Goal: Information Seeking & Learning: Learn about a topic

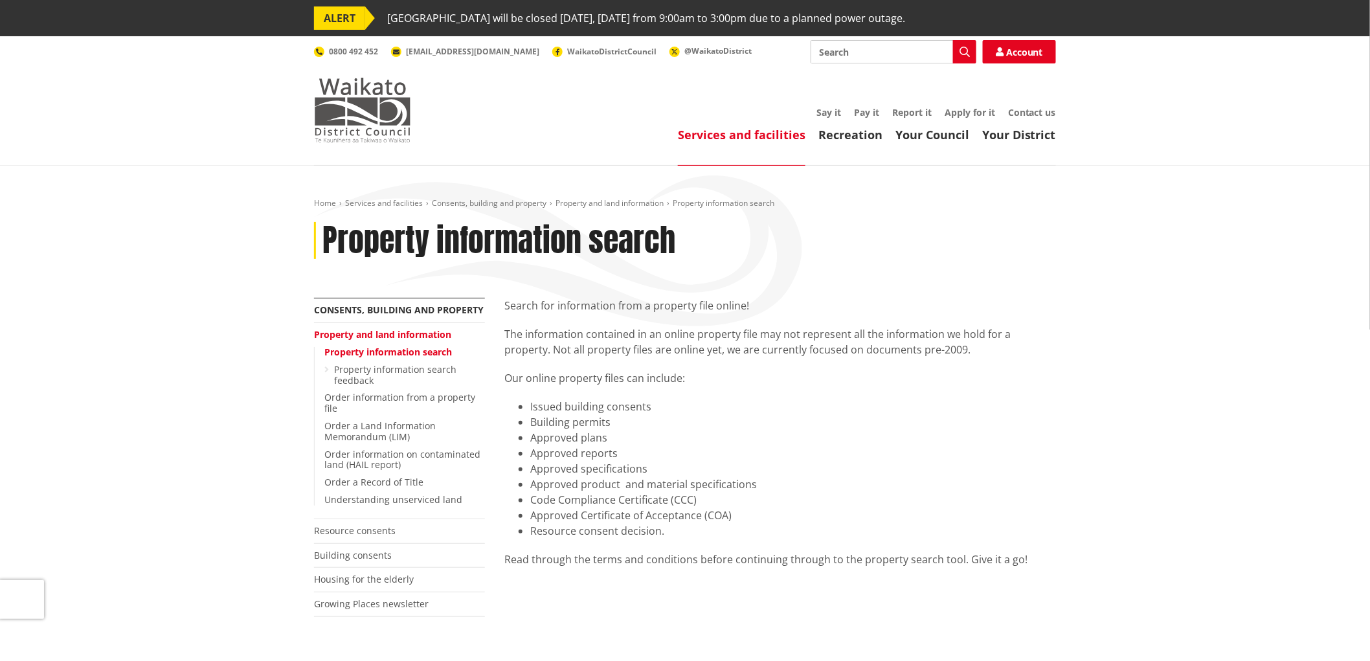
click at [373, 112] on img at bounding box center [362, 110] width 97 height 65
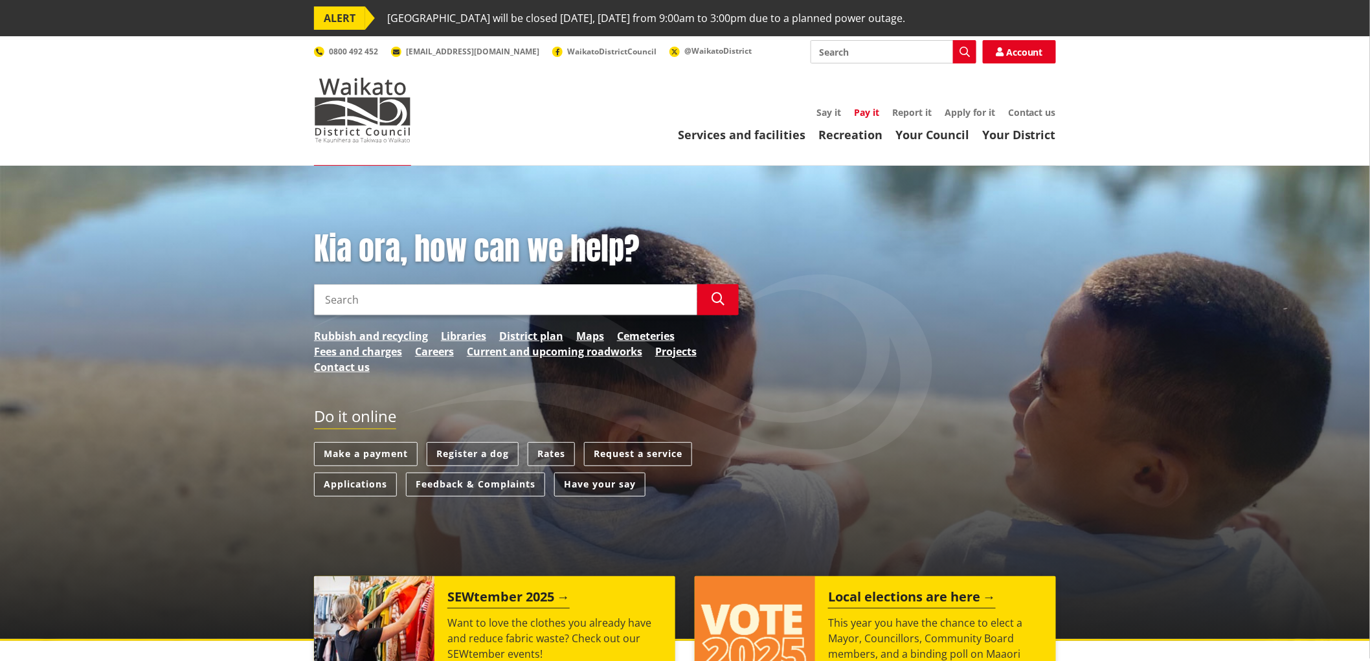
click at [869, 112] on link "Pay it" at bounding box center [866, 112] width 25 height 12
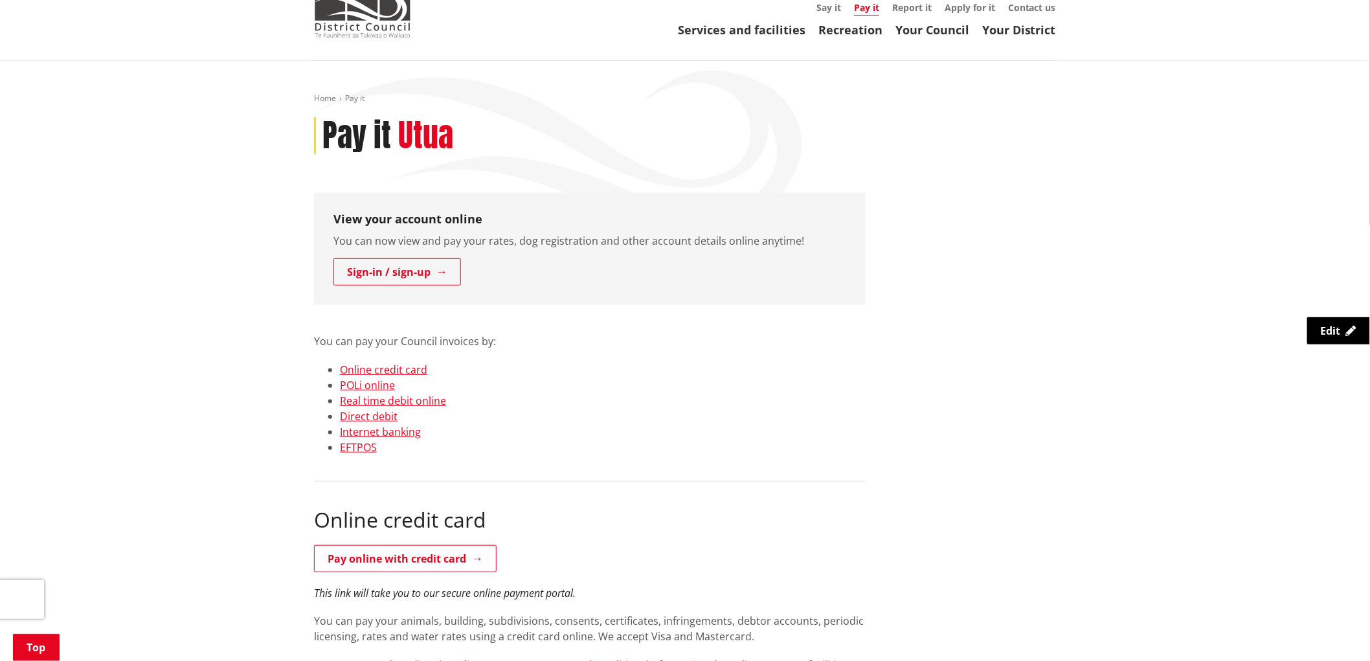
scroll to position [72, 0]
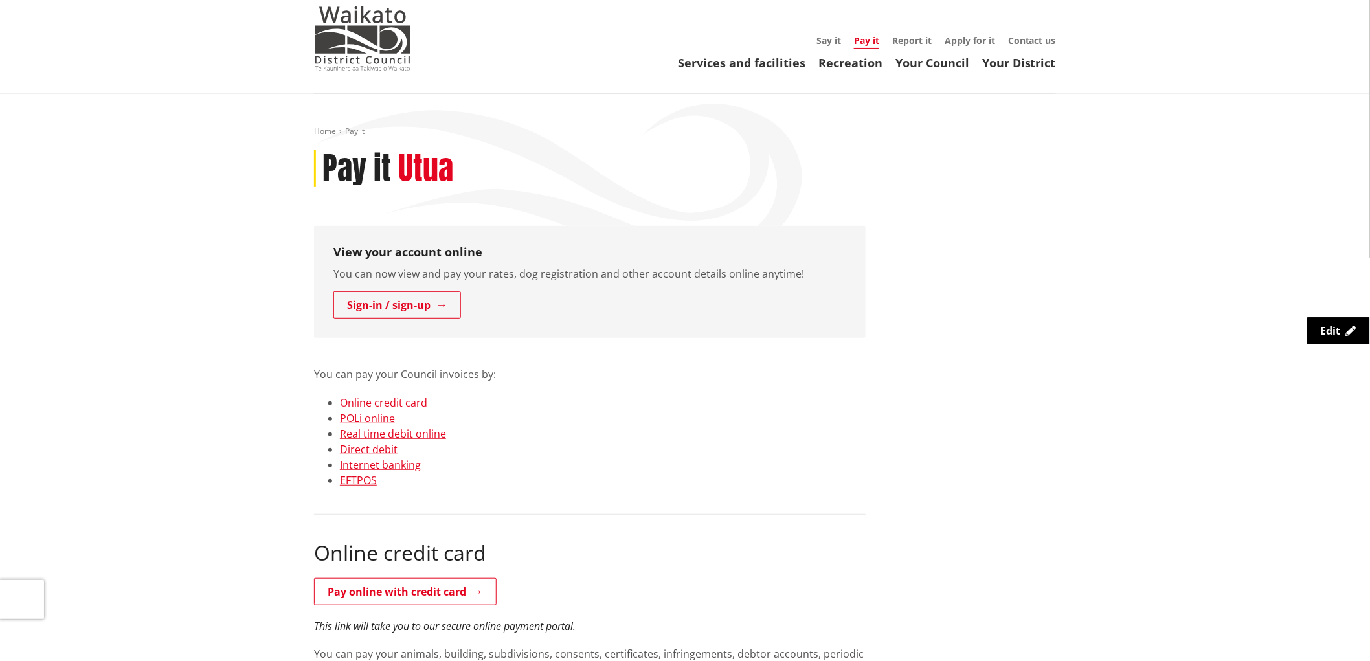
click at [393, 401] on link "Online credit card" at bounding box center [383, 402] width 87 height 14
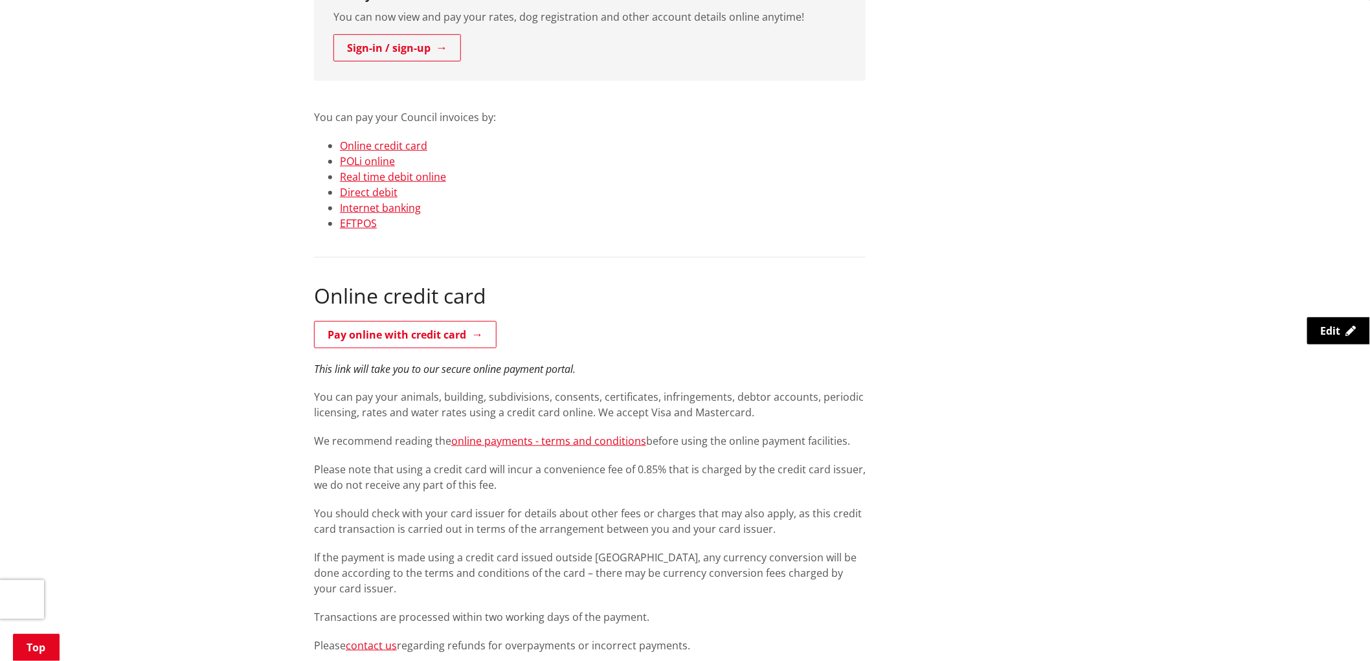
scroll to position [325, 0]
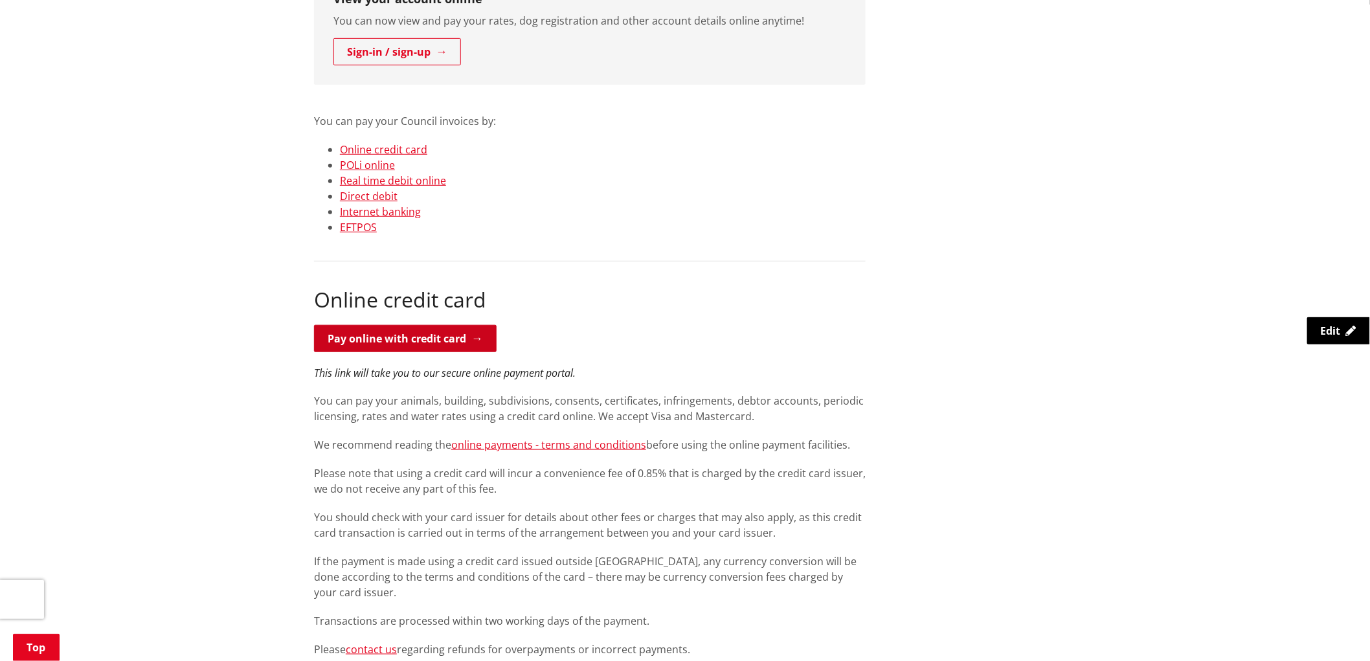
click at [454, 337] on link "Pay online with credit card" at bounding box center [405, 338] width 183 height 27
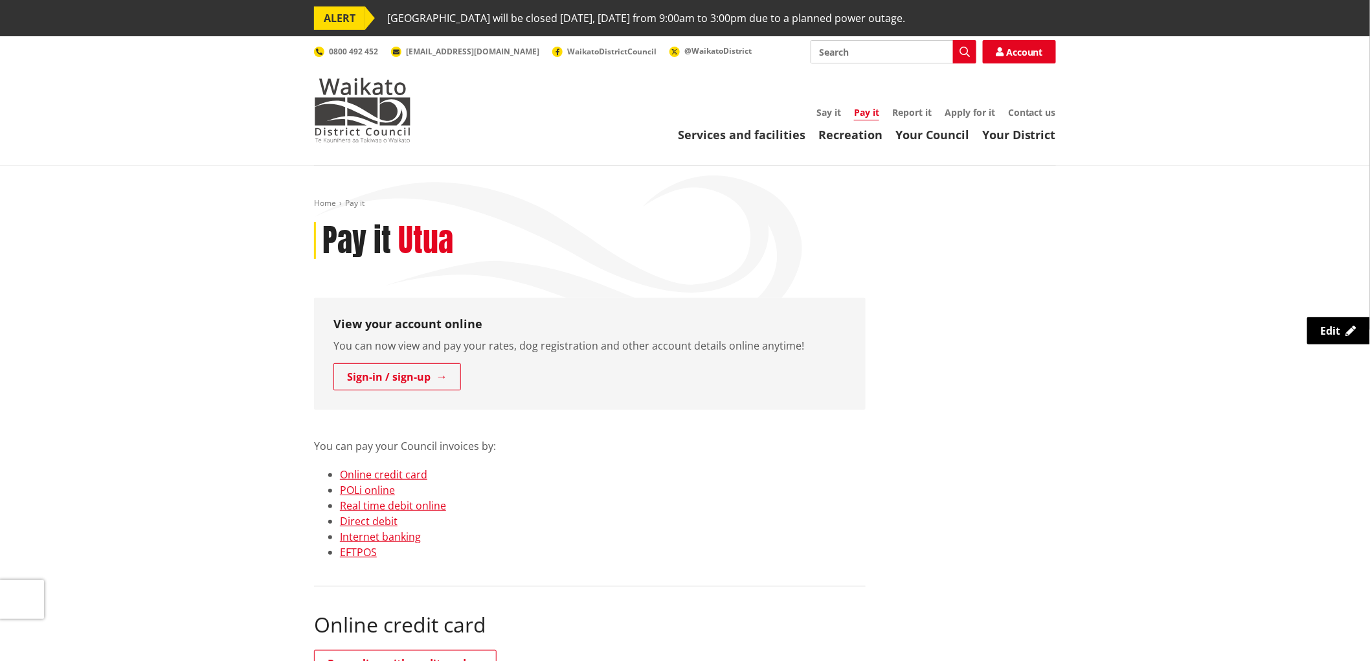
click at [863, 114] on link "Pay it" at bounding box center [866, 113] width 25 height 14
click at [403, 474] on link "Online credit card" at bounding box center [383, 474] width 87 height 14
click at [369, 117] on img at bounding box center [362, 110] width 97 height 65
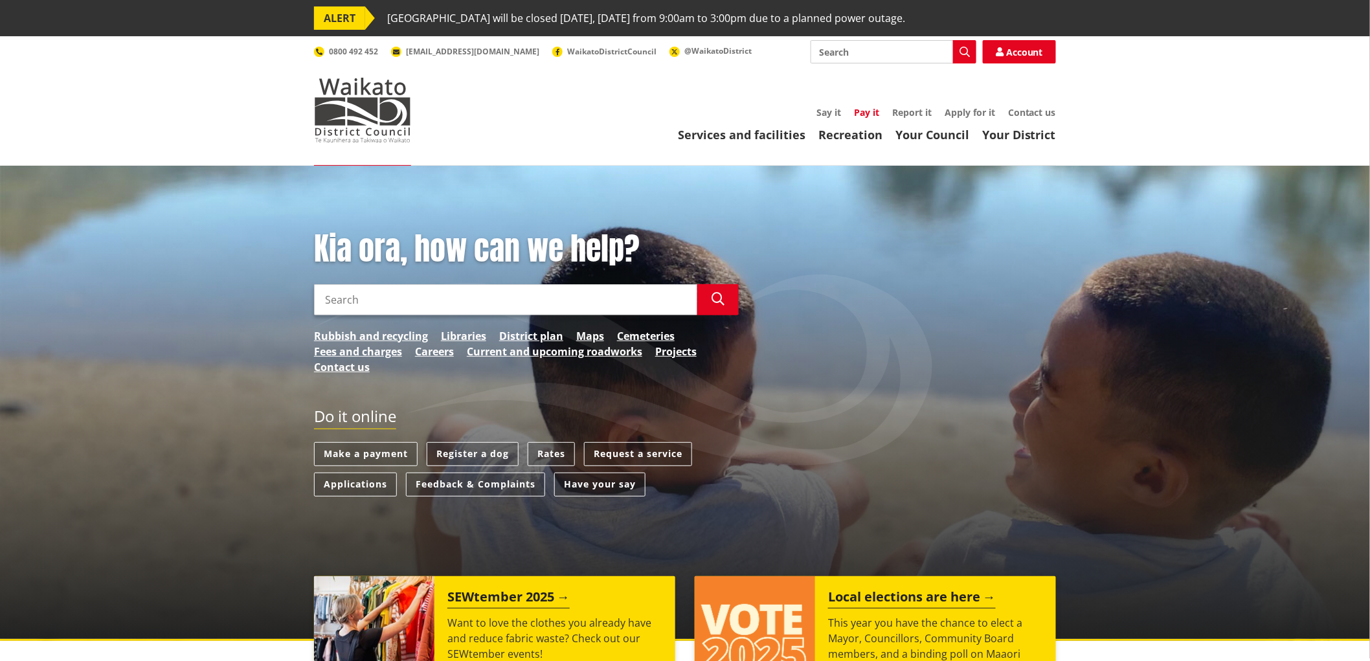
click at [861, 114] on link "Pay it" at bounding box center [866, 112] width 25 height 12
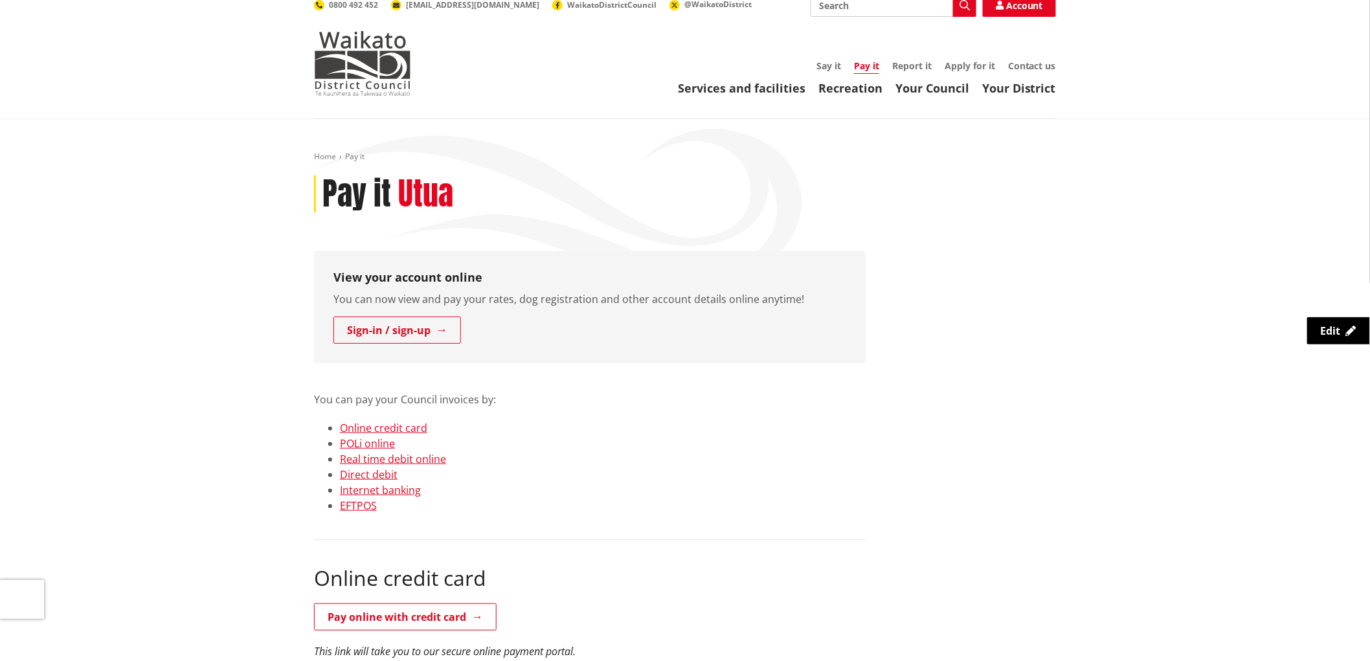
scroll to position [72, 0]
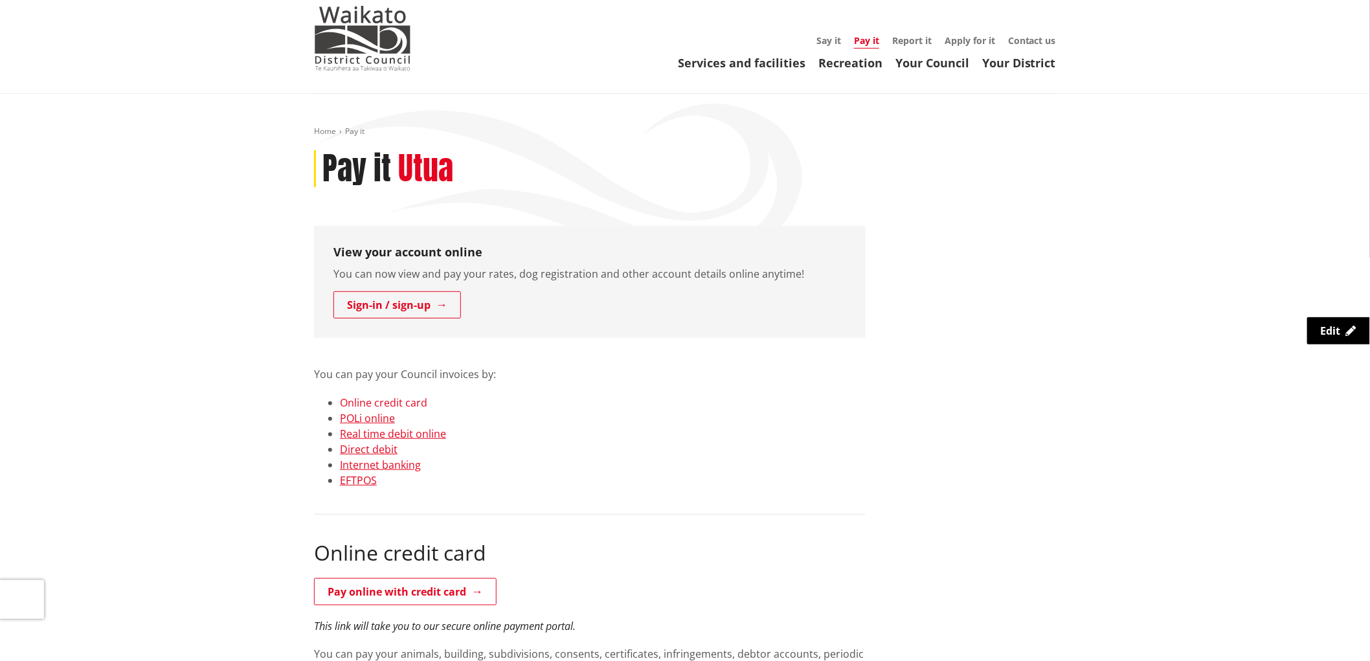
click at [416, 402] on link "Online credit card" at bounding box center [383, 402] width 87 height 14
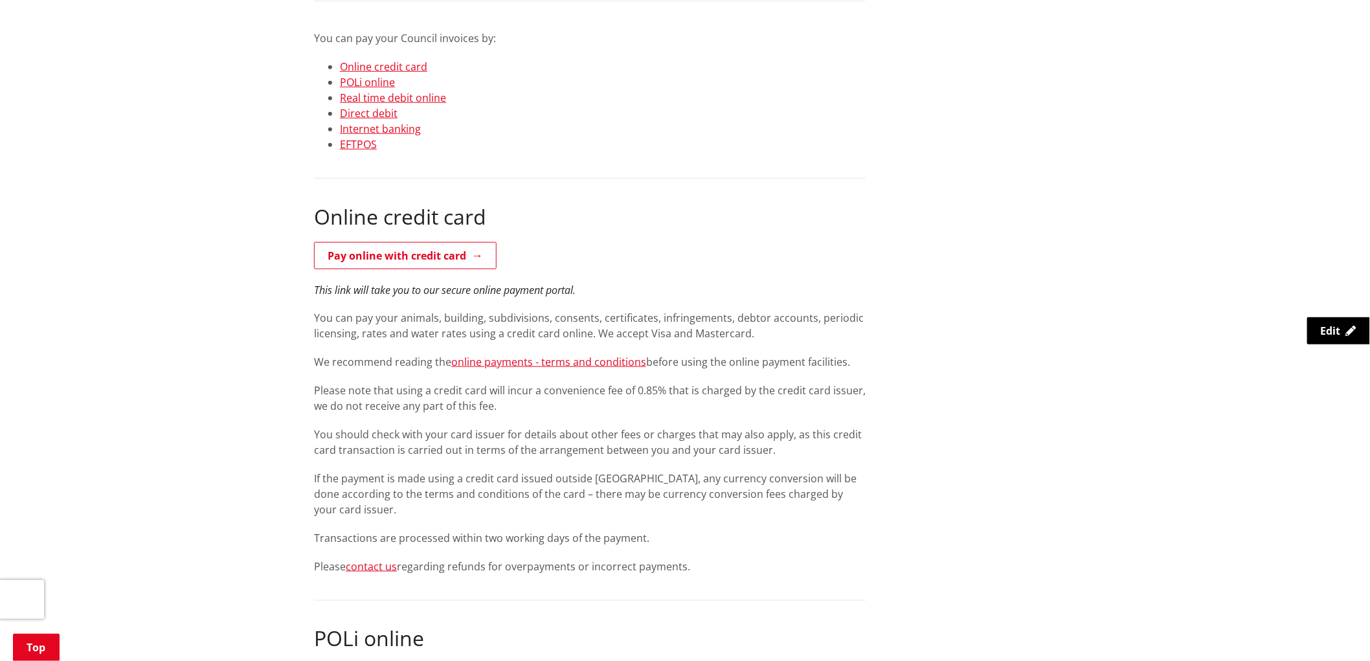
scroll to position [325, 0]
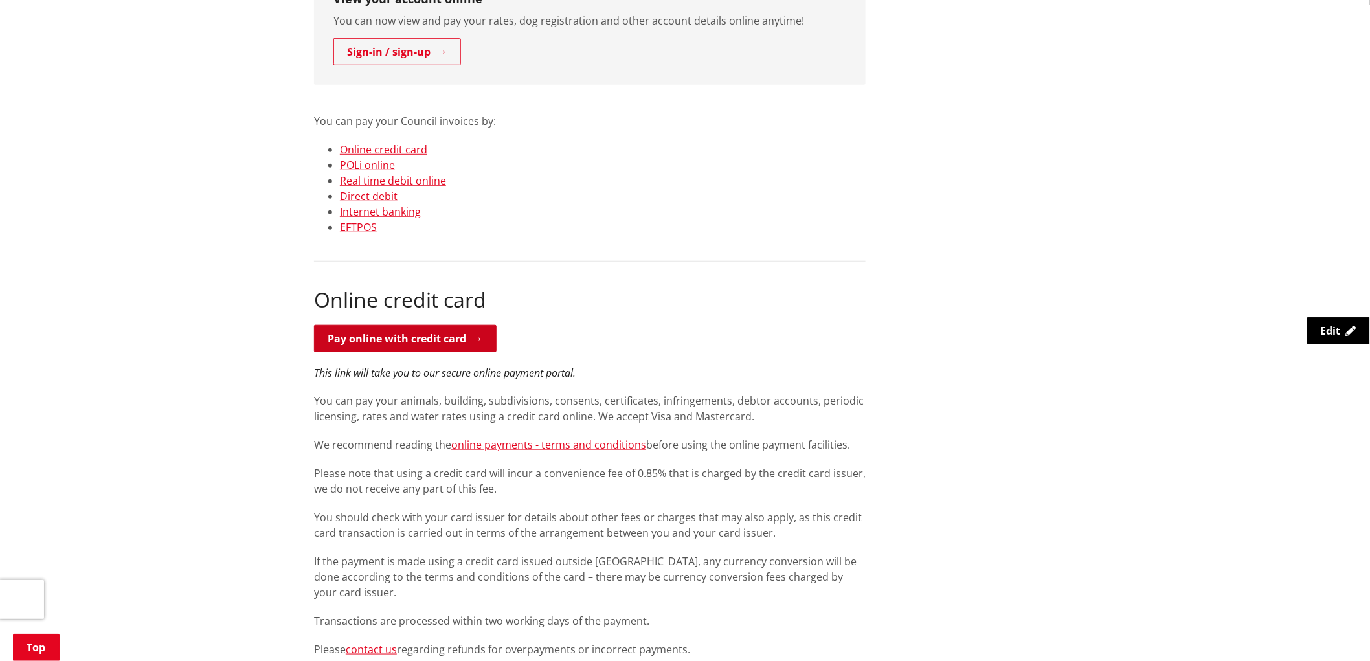
click at [452, 345] on link "Pay online with credit card" at bounding box center [405, 338] width 183 height 27
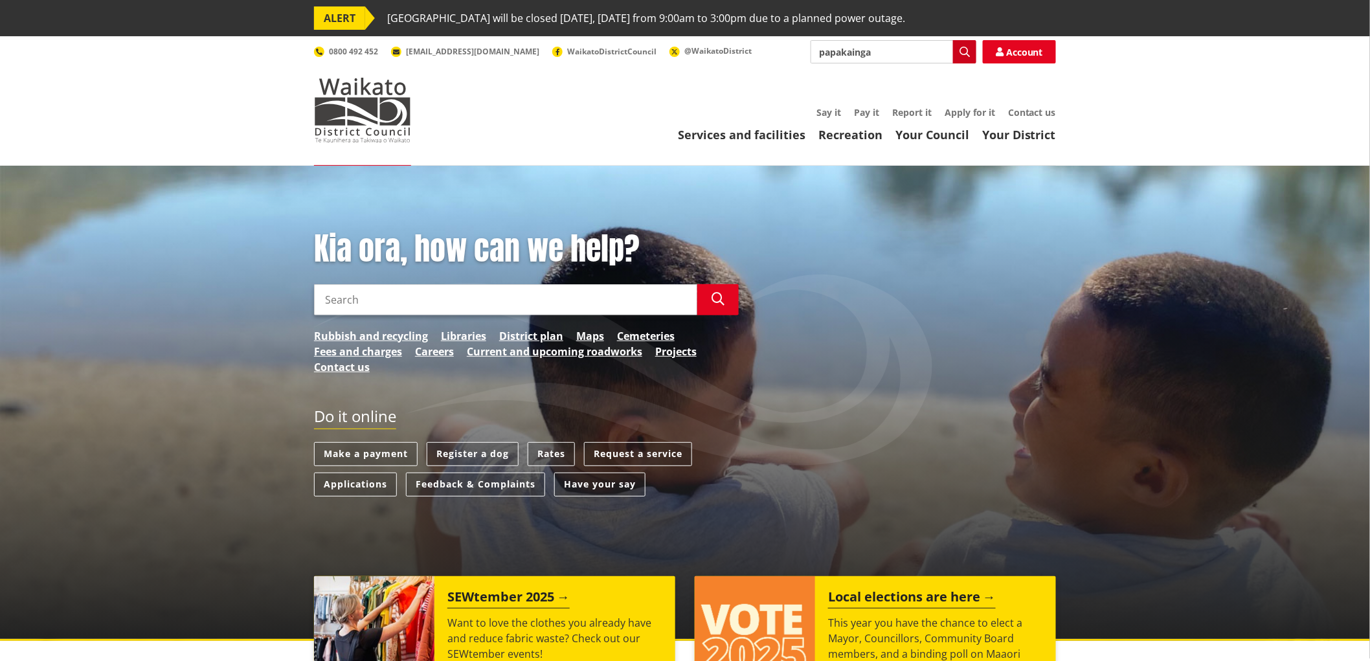
type input "papakainga"
click at [968, 52] on icon "button" at bounding box center [964, 52] width 10 height 10
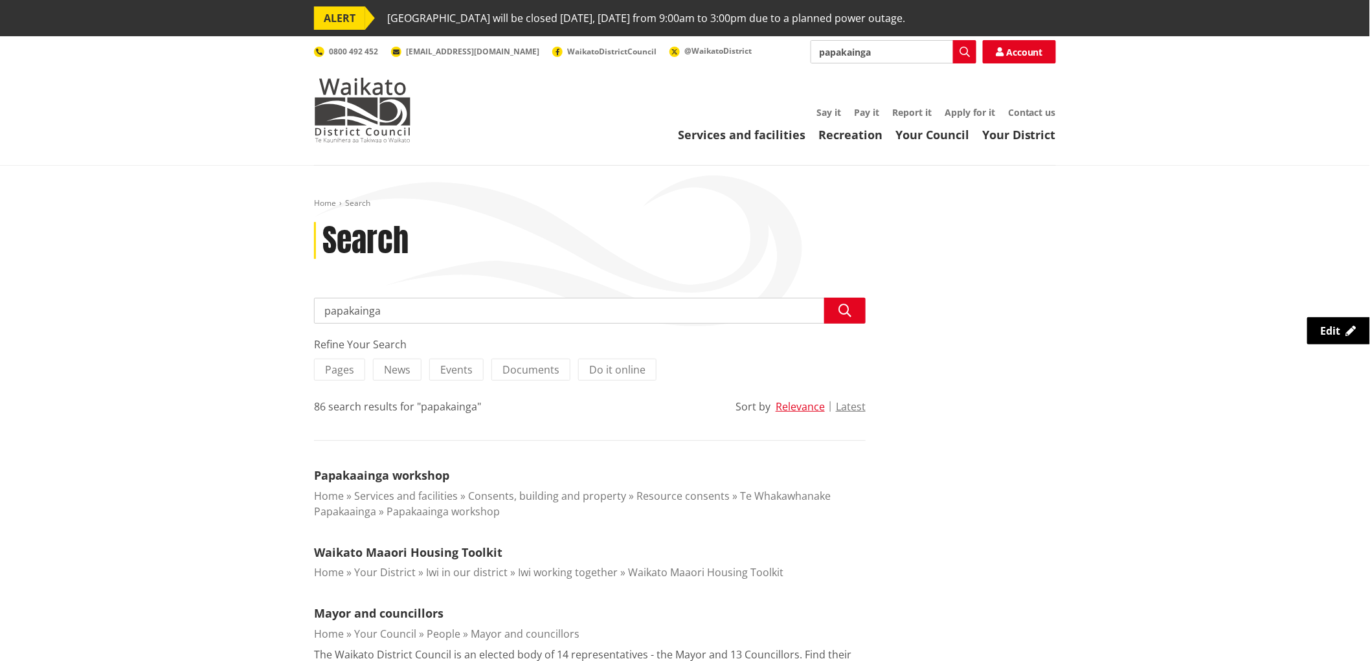
scroll to position [72, 0]
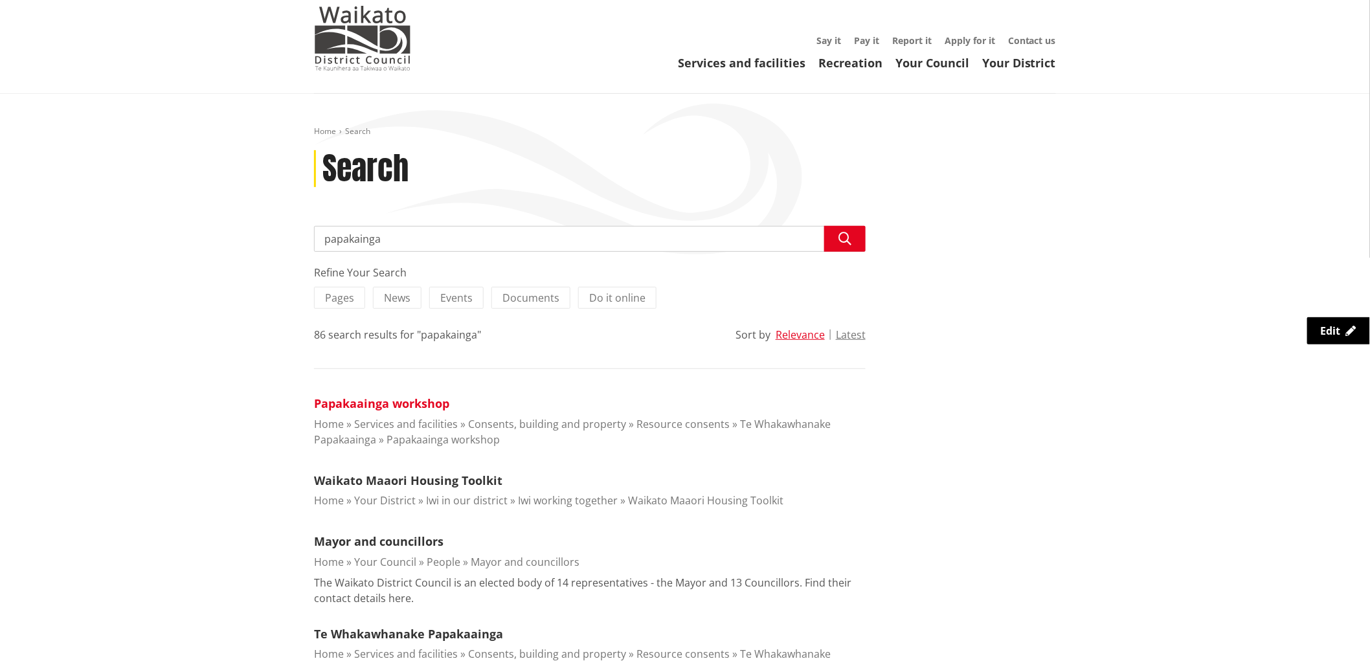
click at [438, 400] on link "Papakaainga workshop" at bounding box center [381, 403] width 135 height 16
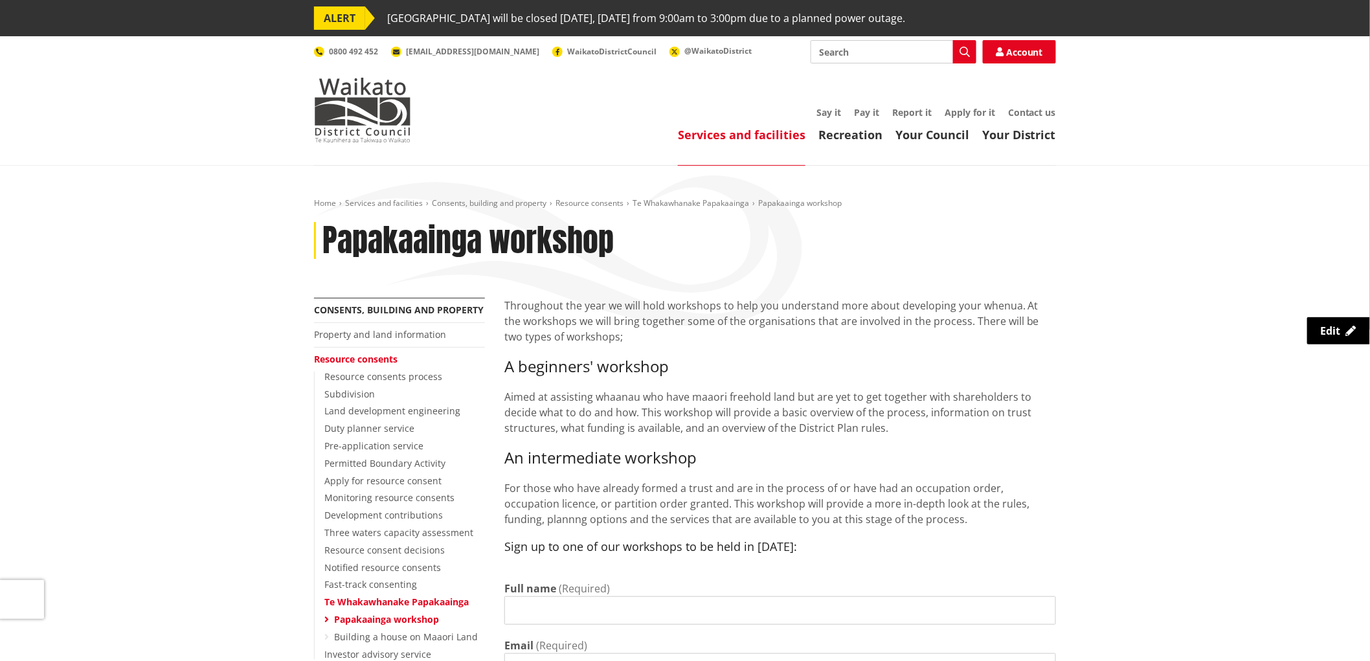
click at [861, 54] on input "Search" at bounding box center [893, 51] width 166 height 23
click at [869, 82] on div "Mayor and councillors" at bounding box center [893, 75] width 164 height 23
type input "Mayor and councillors"
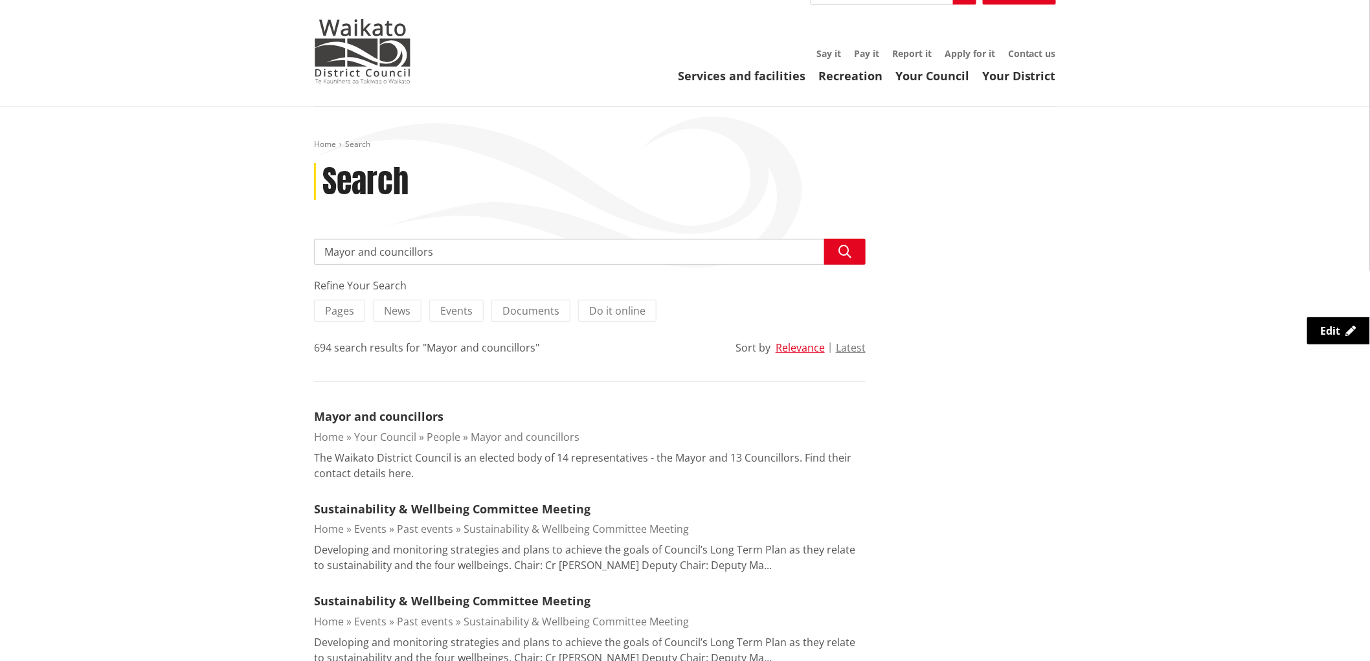
scroll to position [144, 0]
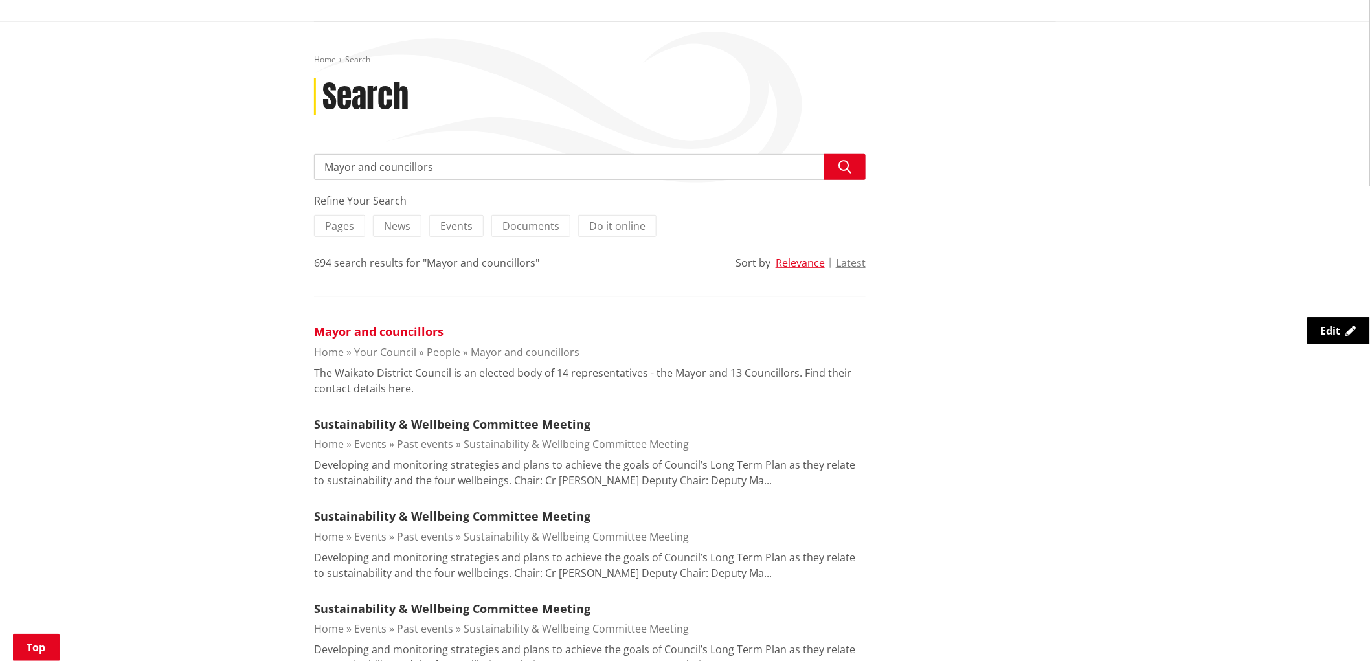
click at [406, 335] on link "Mayor and councillors" at bounding box center [378, 332] width 129 height 16
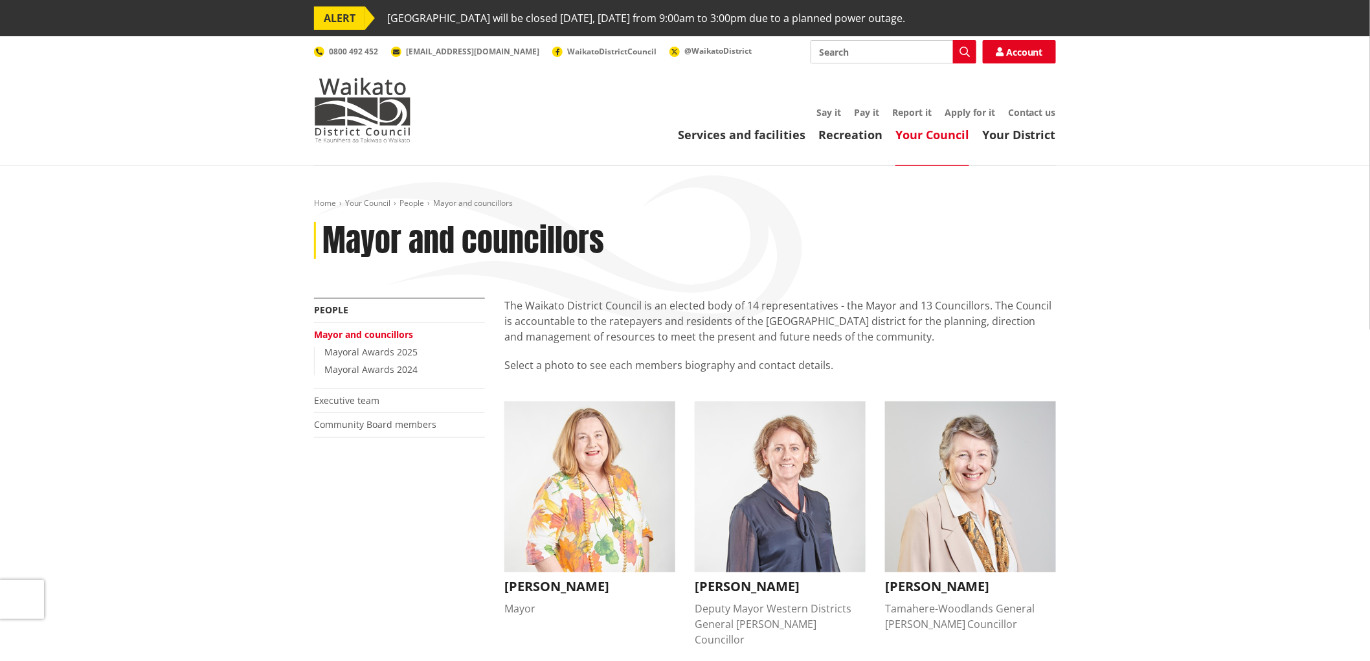
click at [877, 58] on input "Search" at bounding box center [893, 51] width 166 height 23
type input "elections"
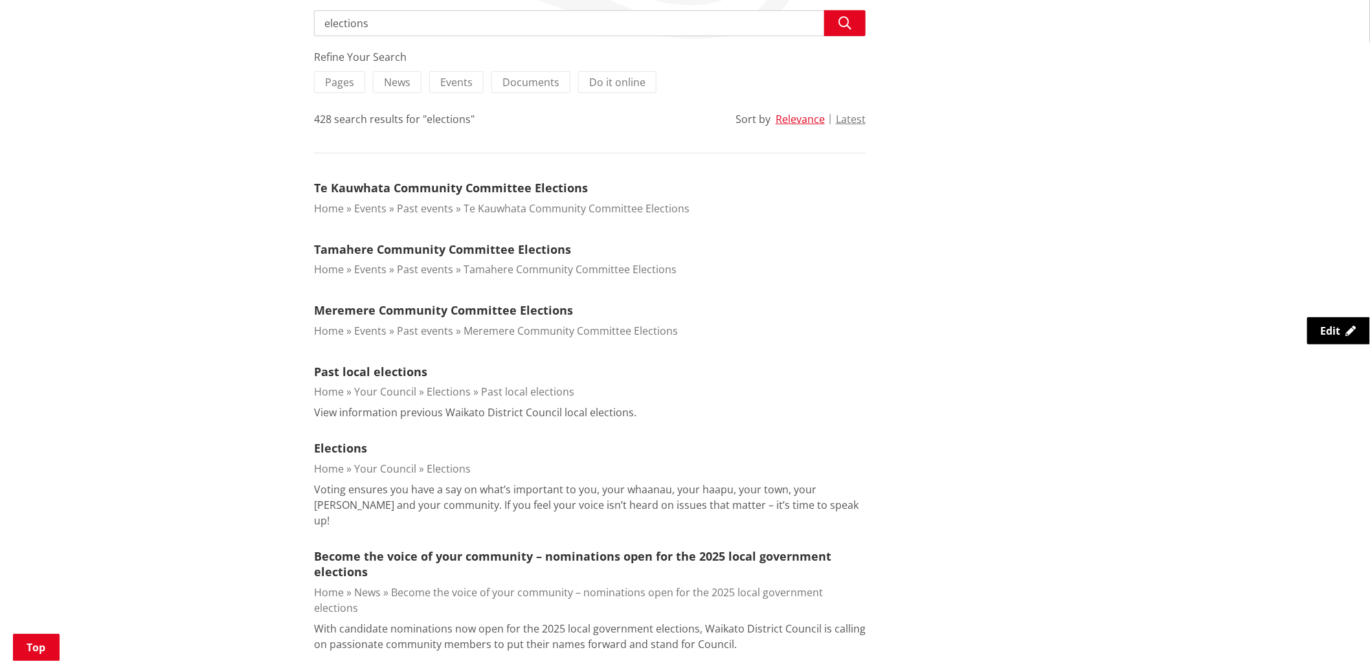
scroll to position [359, 0]
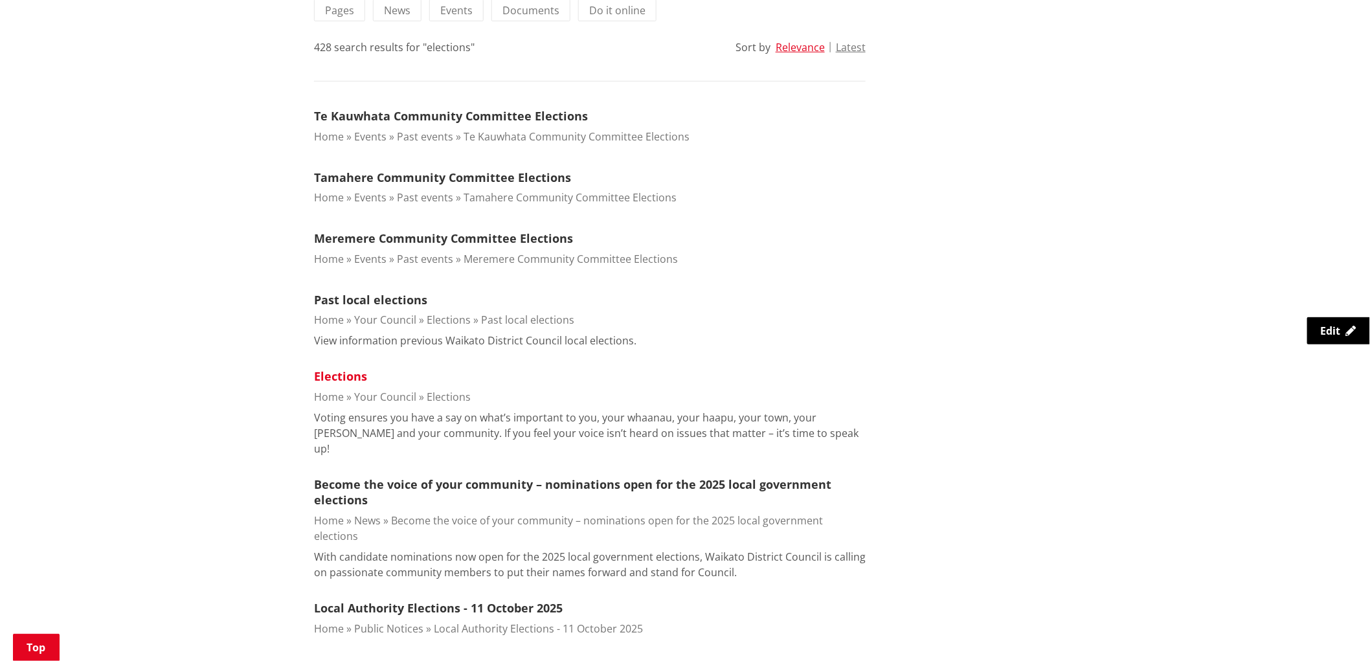
click at [340, 376] on link "Elections" at bounding box center [340, 376] width 53 height 16
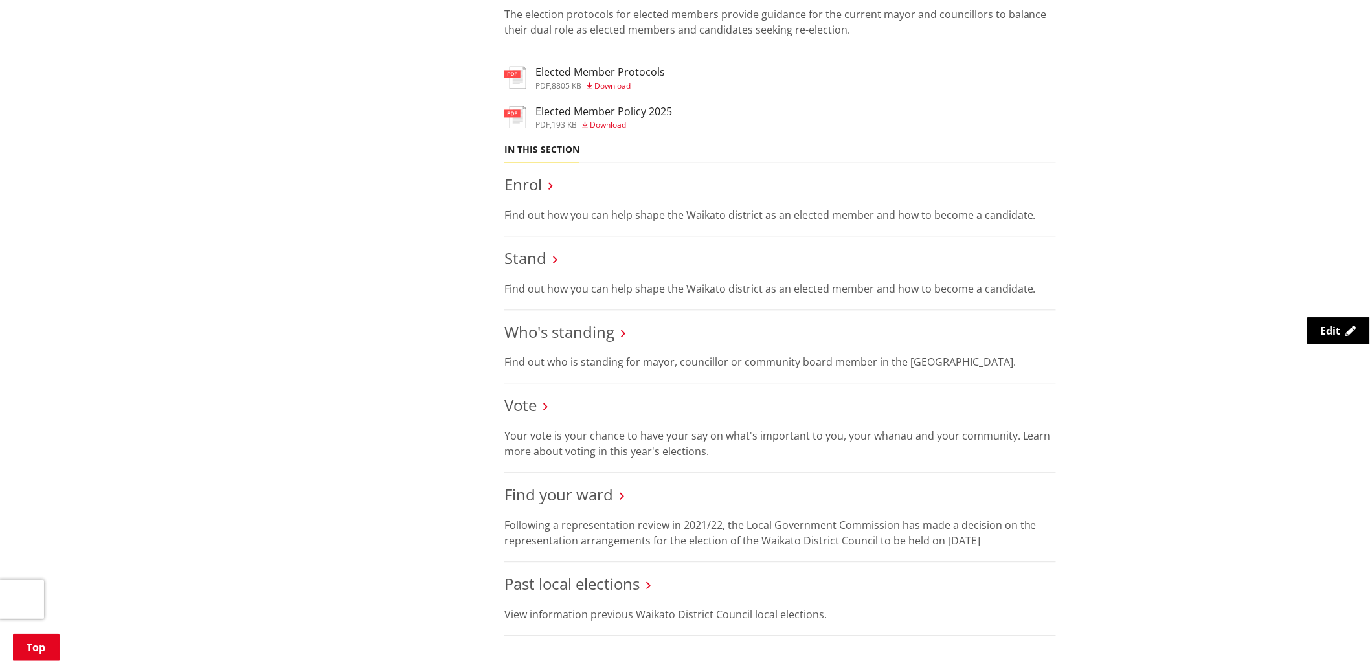
scroll to position [1078, 0]
click at [610, 331] on link "Who's standing" at bounding box center [559, 329] width 110 height 21
click at [588, 331] on link "Who's standing" at bounding box center [559, 329] width 110 height 21
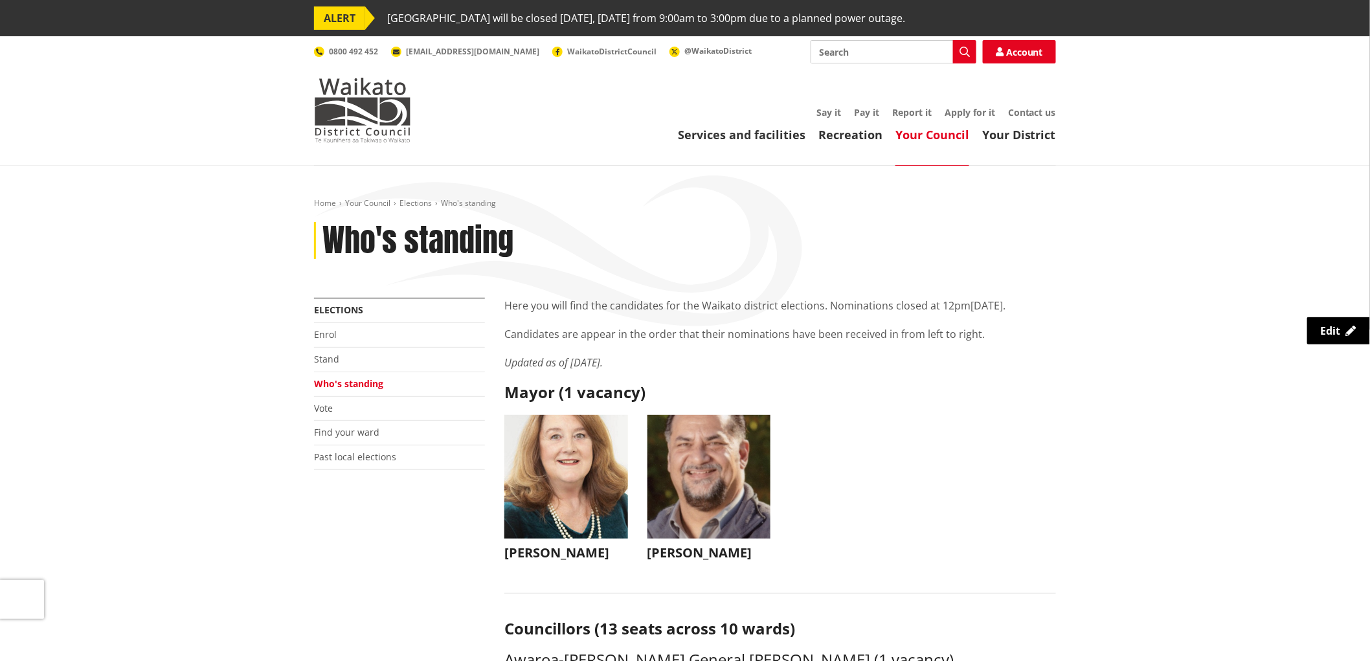
click at [696, 502] on img "button" at bounding box center [709, 477] width 124 height 124
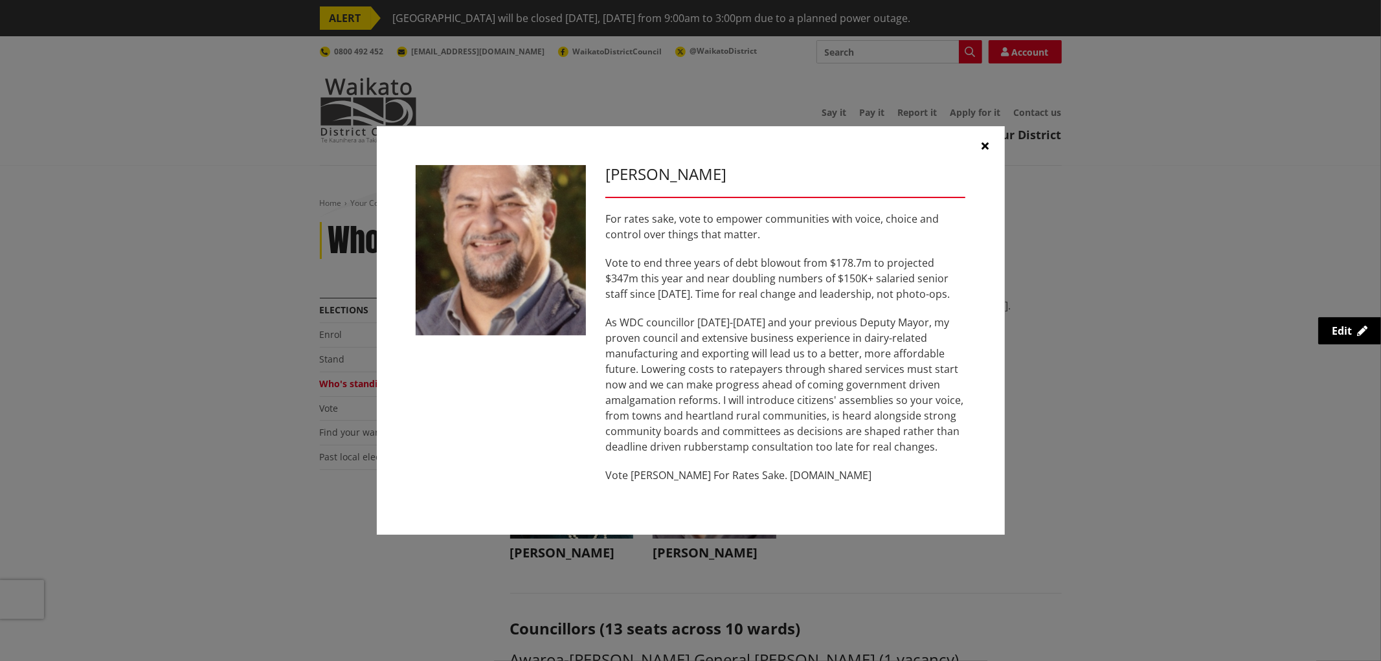
click at [984, 141] on icon "button" at bounding box center [984, 145] width 7 height 10
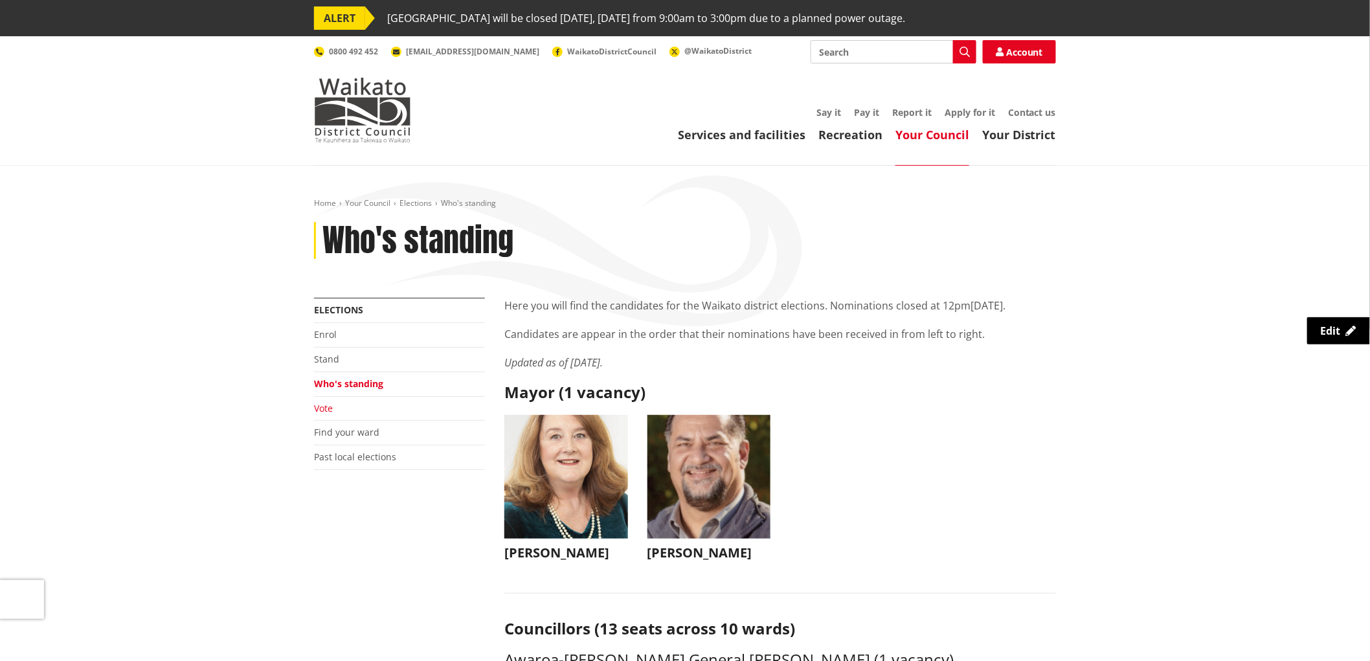
click at [324, 406] on link "Vote" at bounding box center [323, 408] width 19 height 12
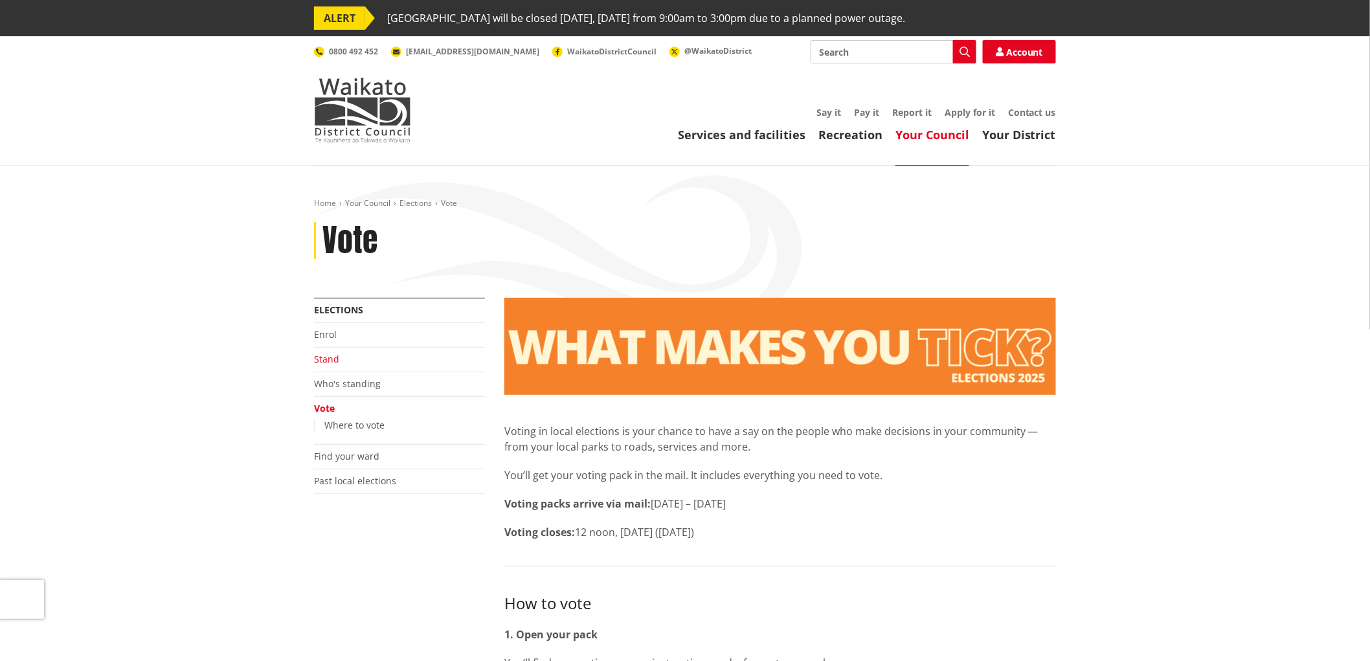
click at [330, 359] on link "Stand" at bounding box center [326, 359] width 25 height 12
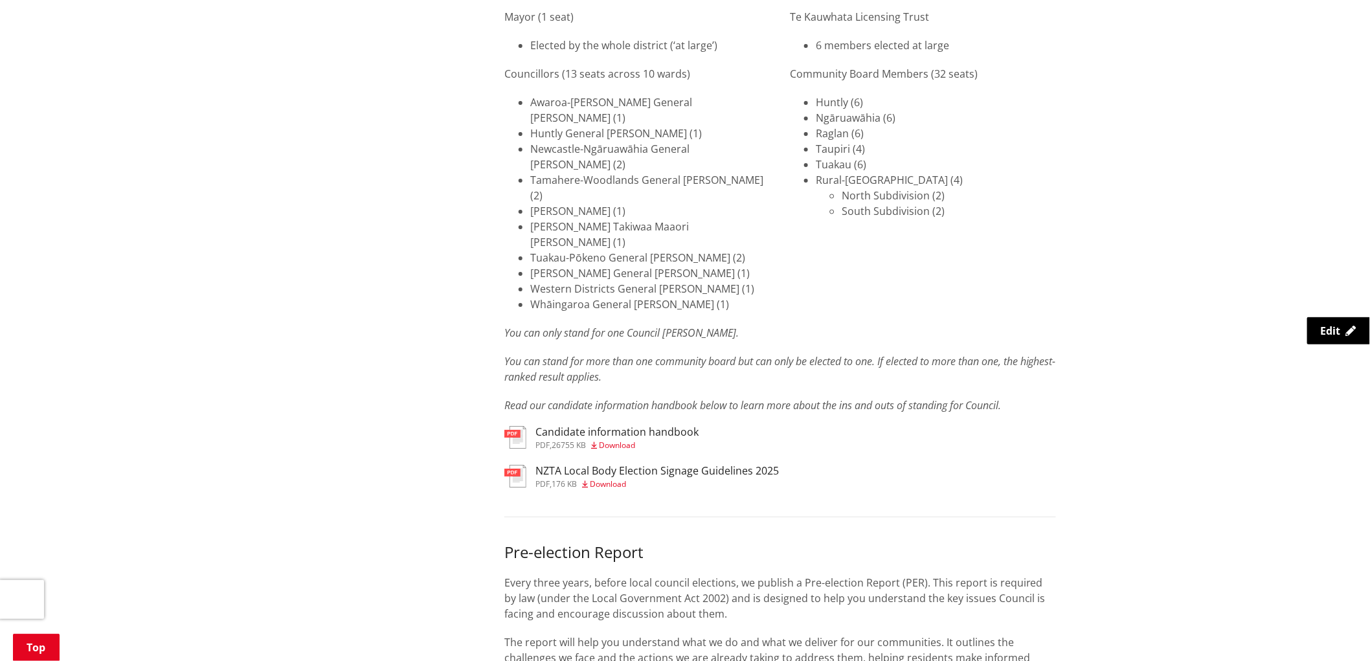
scroll to position [1942, 0]
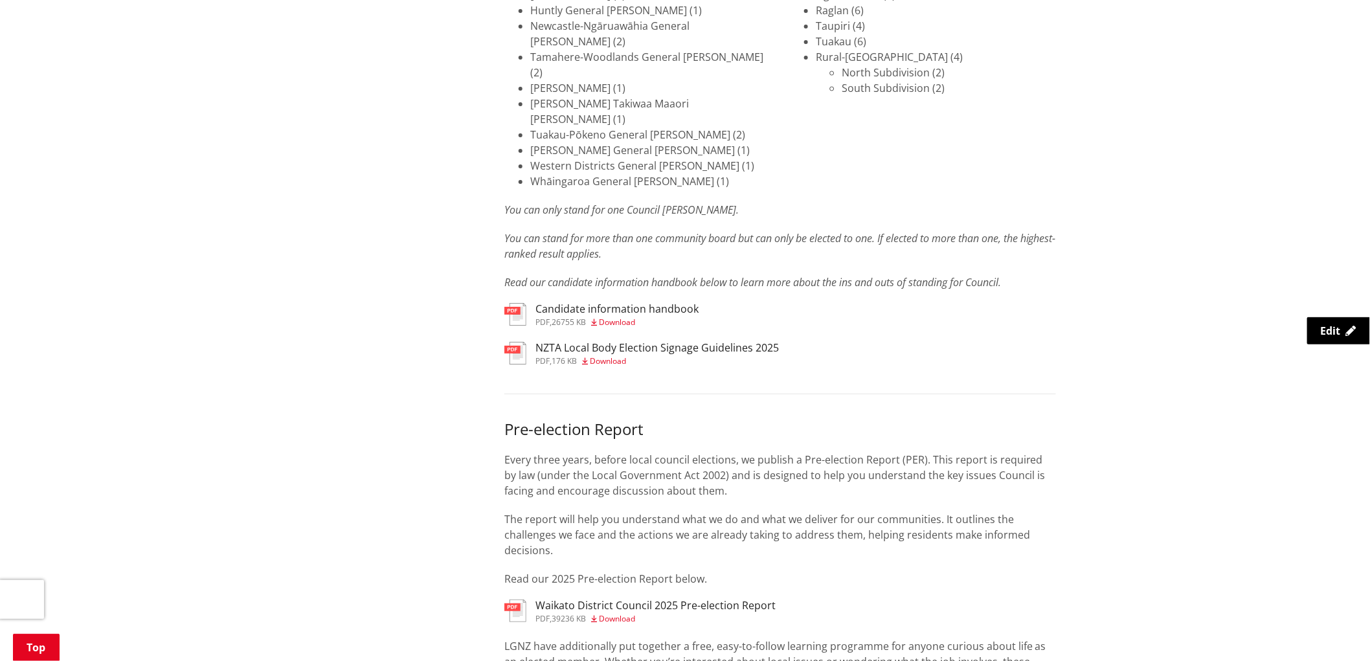
click at [627, 317] on span "Download" at bounding box center [617, 322] width 36 height 11
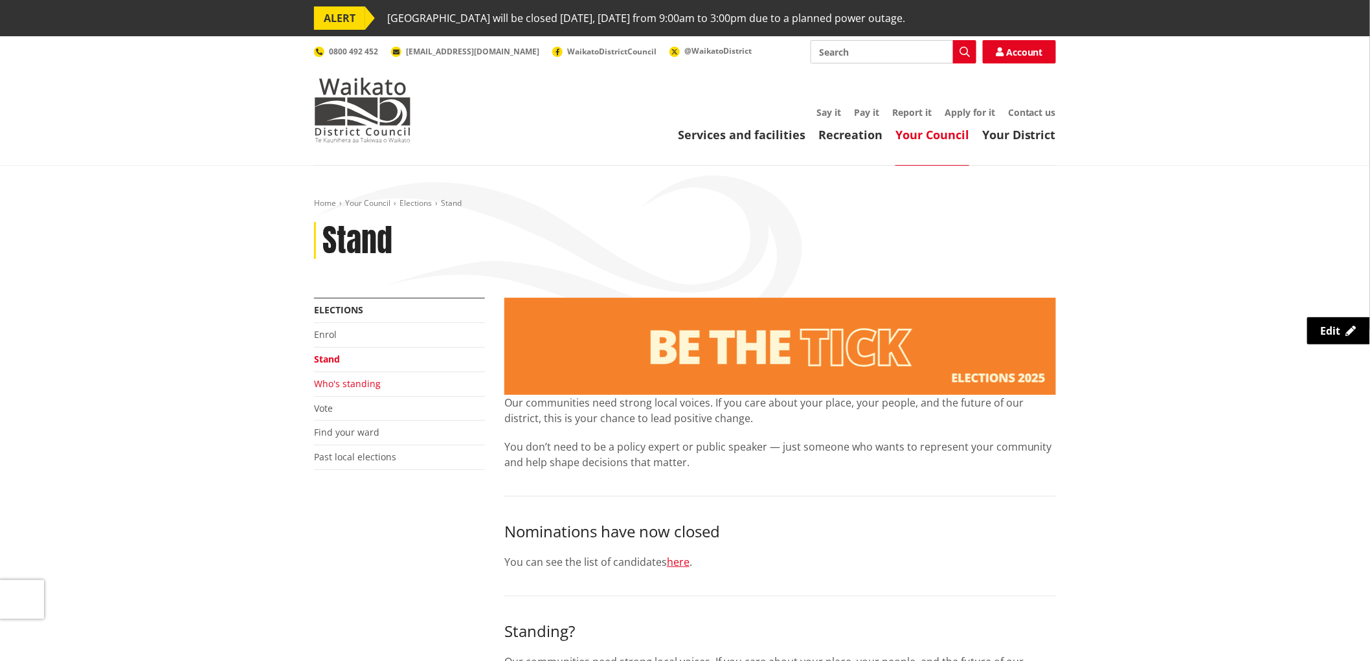
click at [343, 382] on link "Who's standing" at bounding box center [347, 383] width 67 height 12
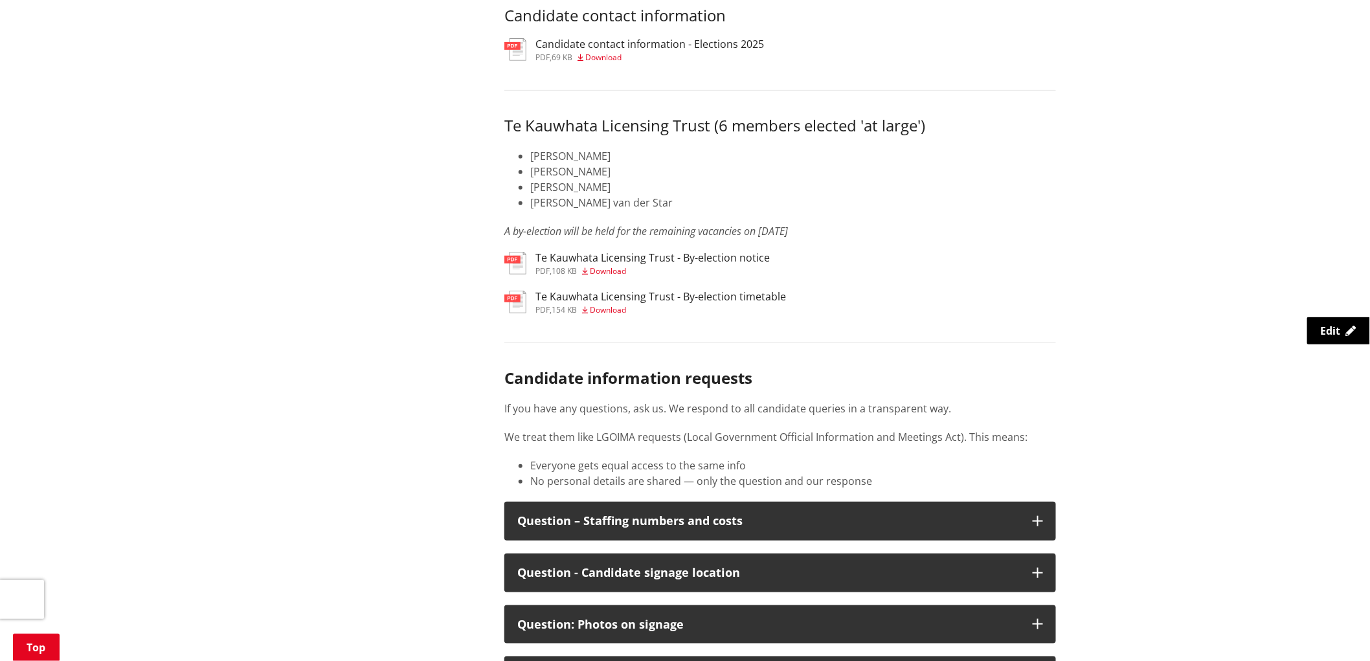
scroll to position [6328, 0]
